Goal: Information Seeking & Learning: Learn about a topic

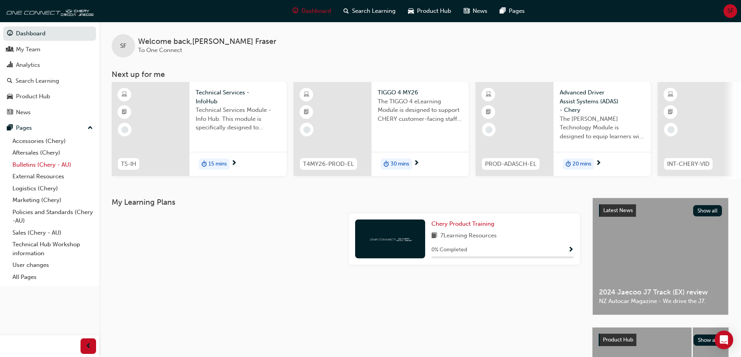
click at [51, 164] on link "Bulletins (Chery - AU)" at bounding box center [52, 165] width 87 height 12
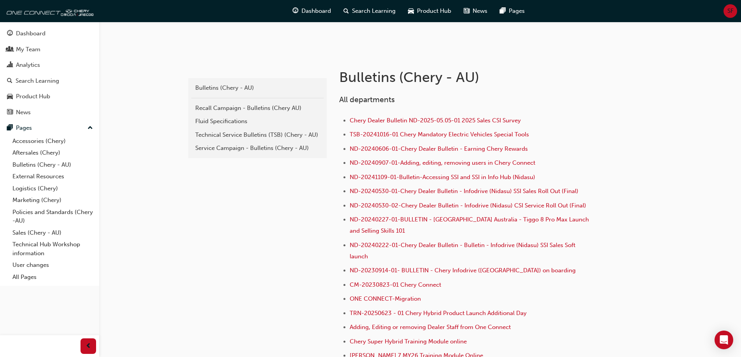
scroll to position [117, 0]
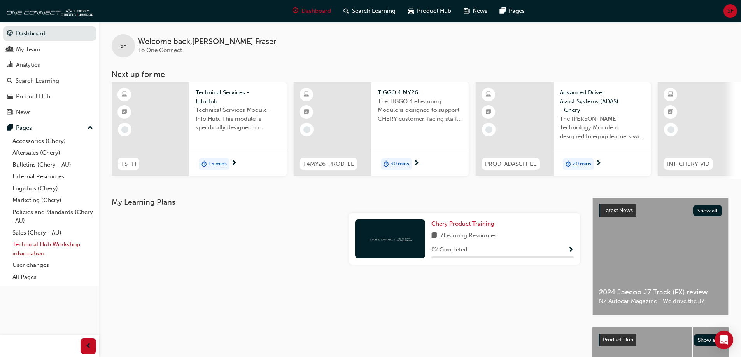
click at [41, 245] on link "Technical Hub Workshop information" at bounding box center [52, 249] width 87 height 21
